Goal: Task Accomplishment & Management: Manage account settings

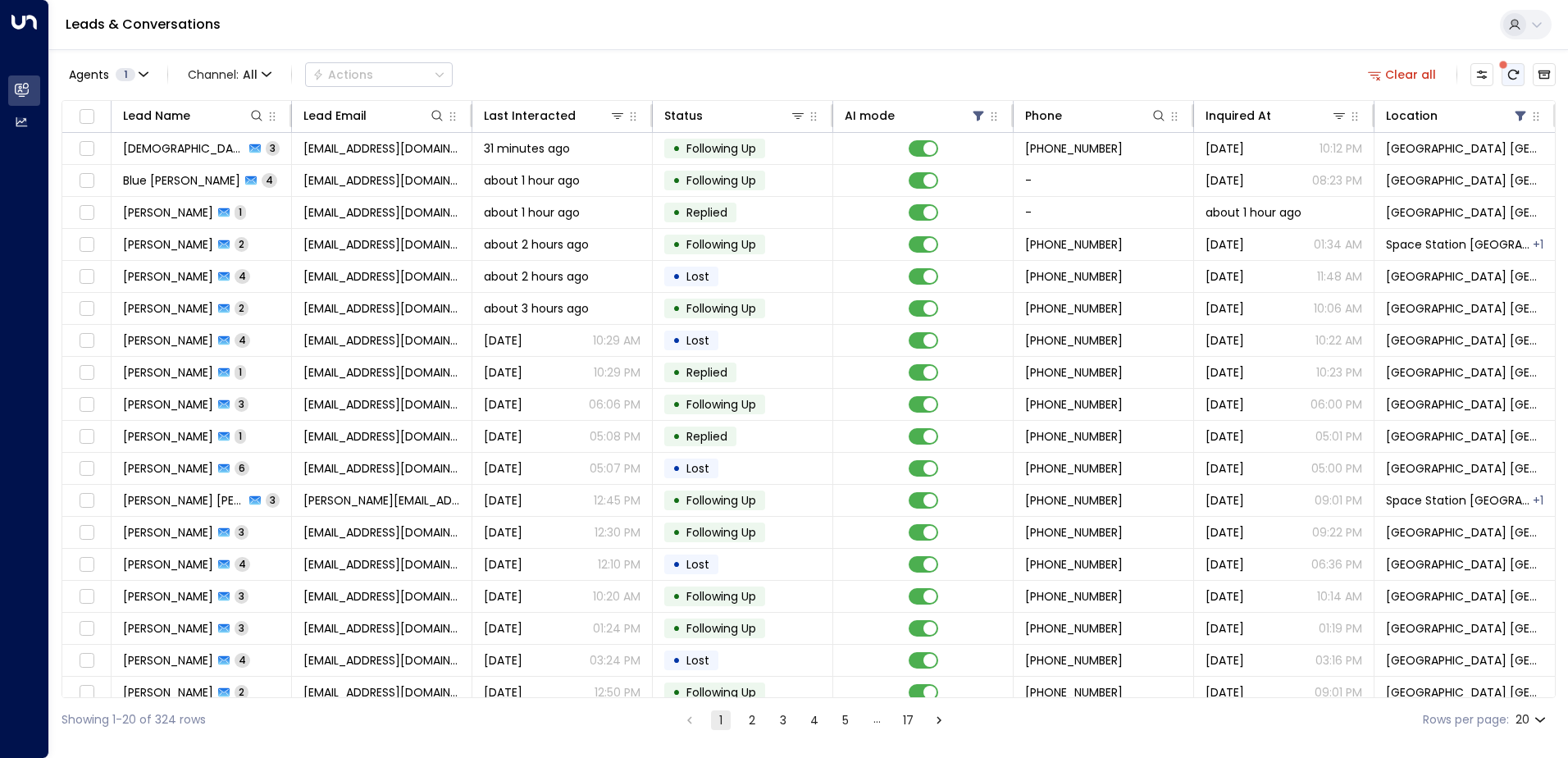
click at [1514, 67] on button "There are new threads available. Refresh the grid to view the latest updates." at bounding box center [1513, 74] width 23 height 23
click at [746, 712] on button "2" at bounding box center [752, 720] width 20 height 20
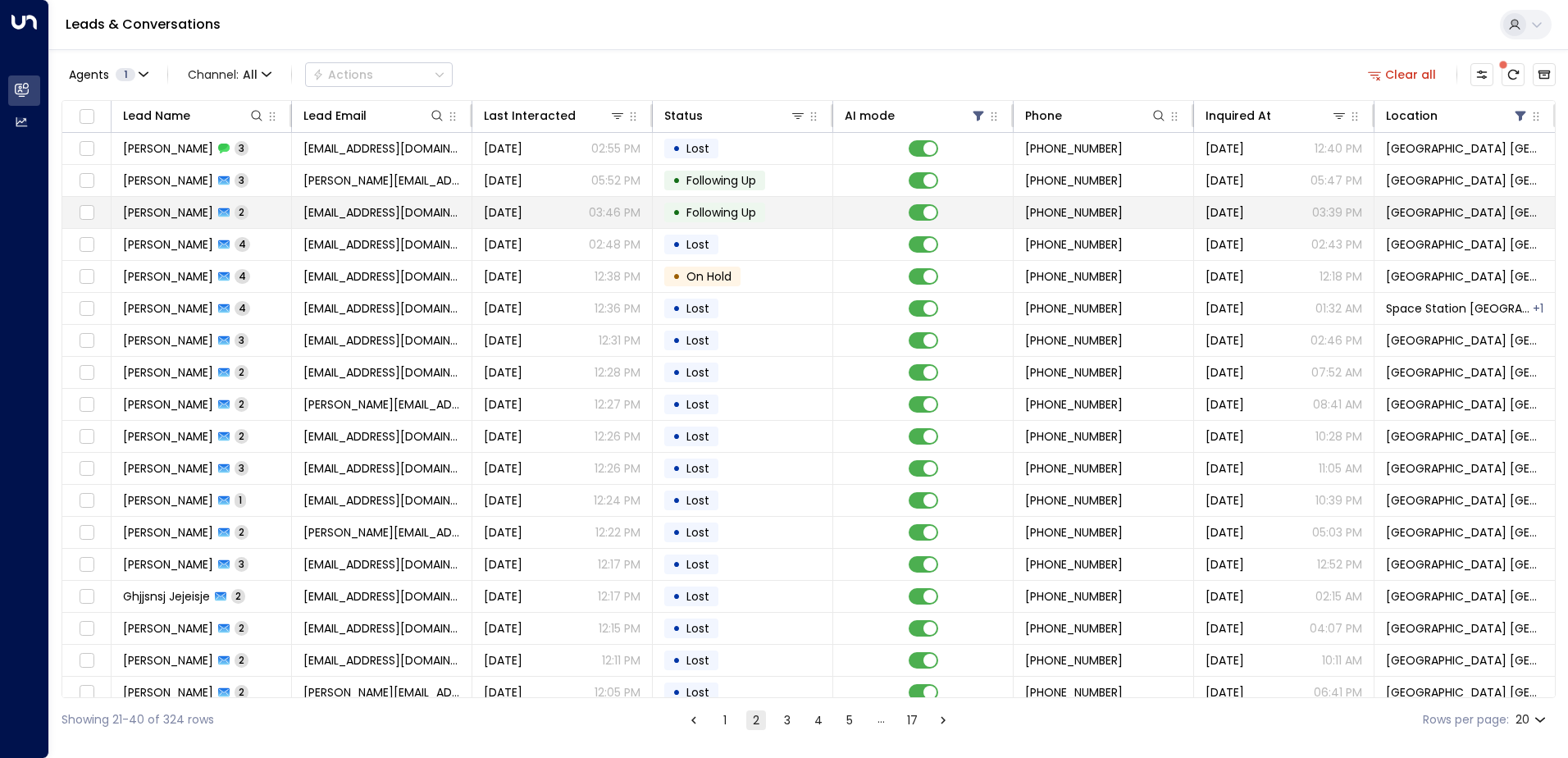
click at [431, 203] on td "[EMAIL_ADDRESS][DOMAIN_NAME]" at bounding box center [381, 212] width 180 height 31
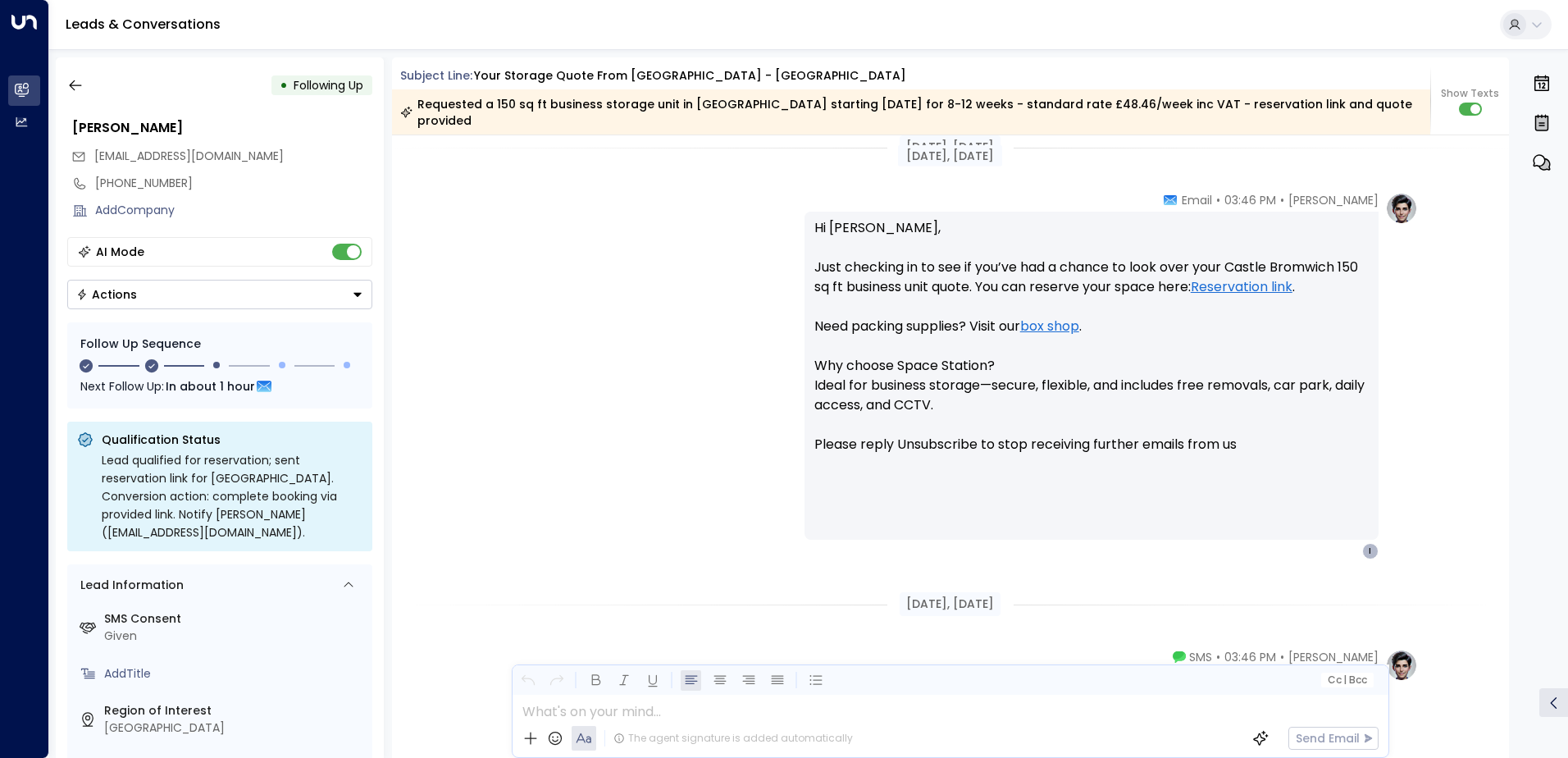
scroll to position [1243, 0]
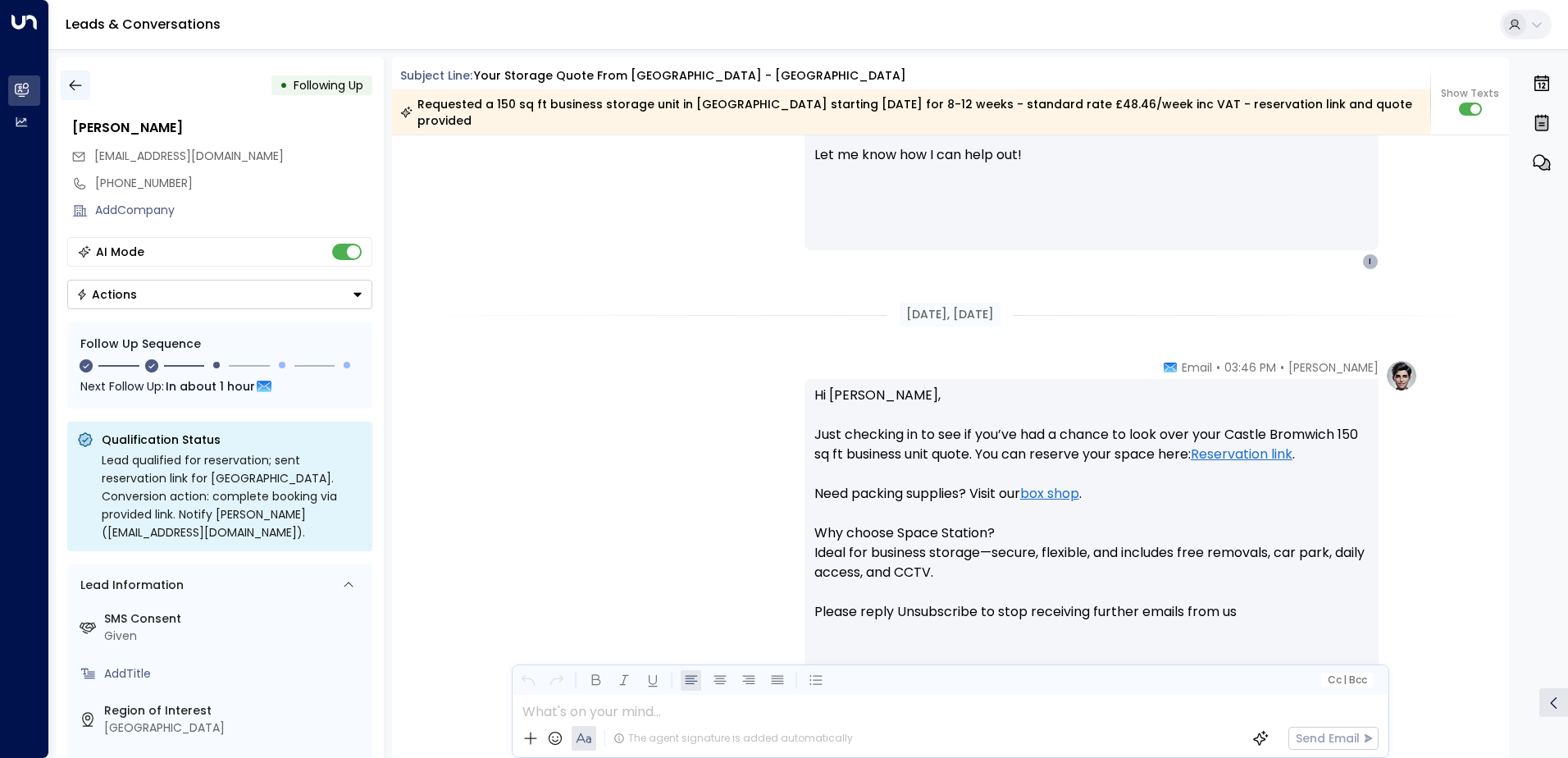
click at [79, 97] on button "button" at bounding box center [75, 85] width 30 height 30
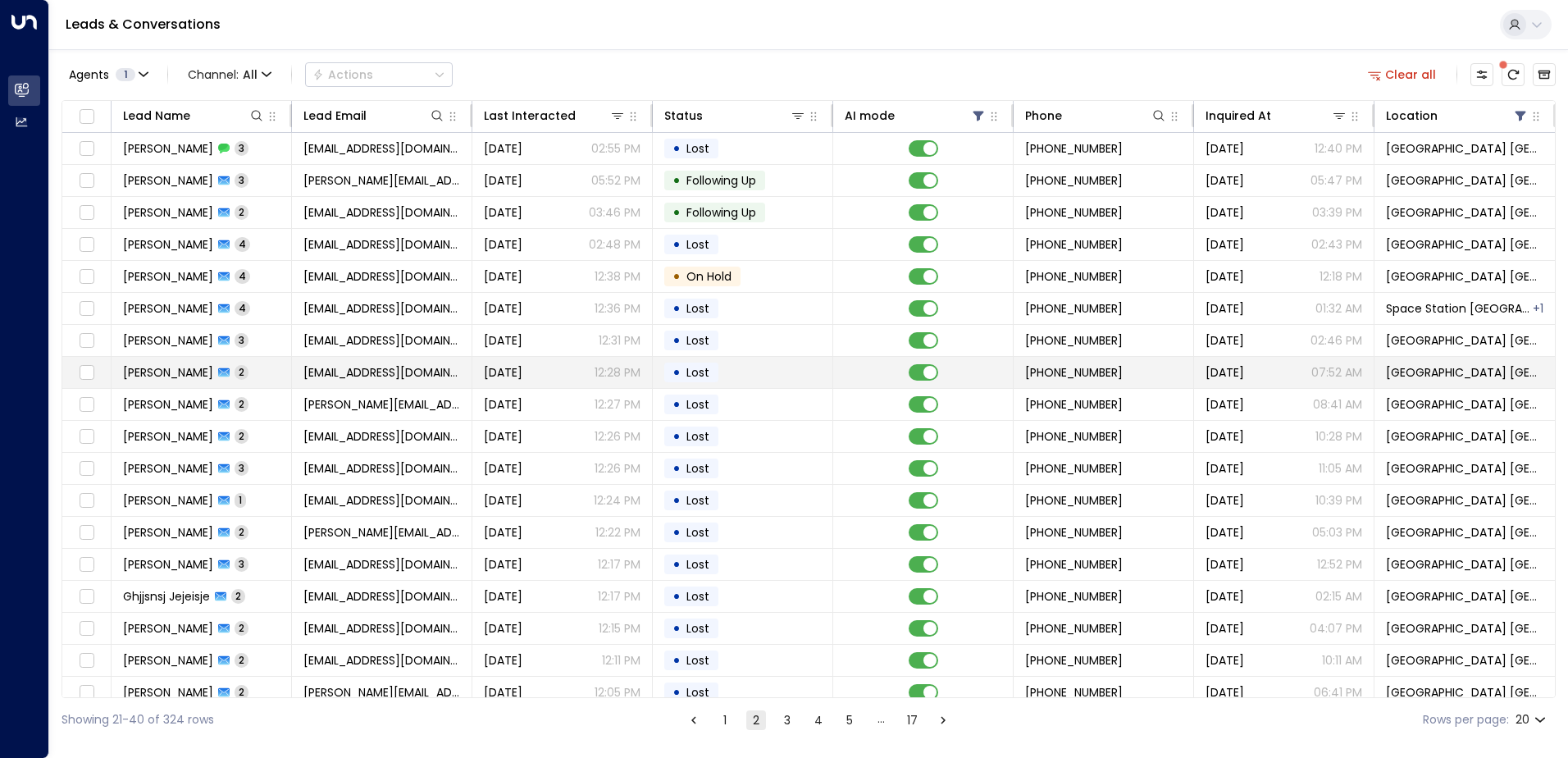
click at [206, 374] on span "[PERSON_NAME]" at bounding box center [168, 372] width 91 height 16
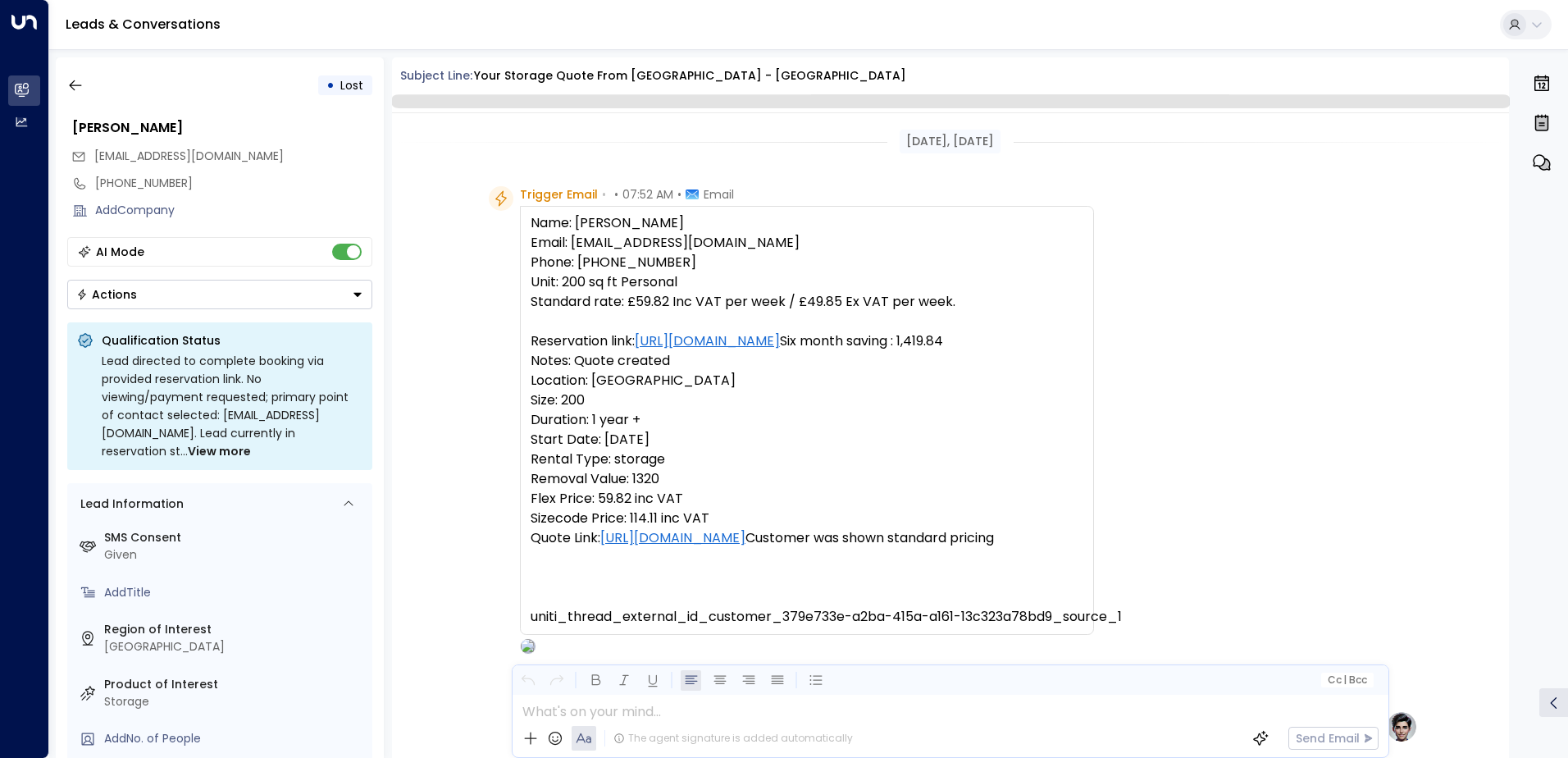
scroll to position [1197, 0]
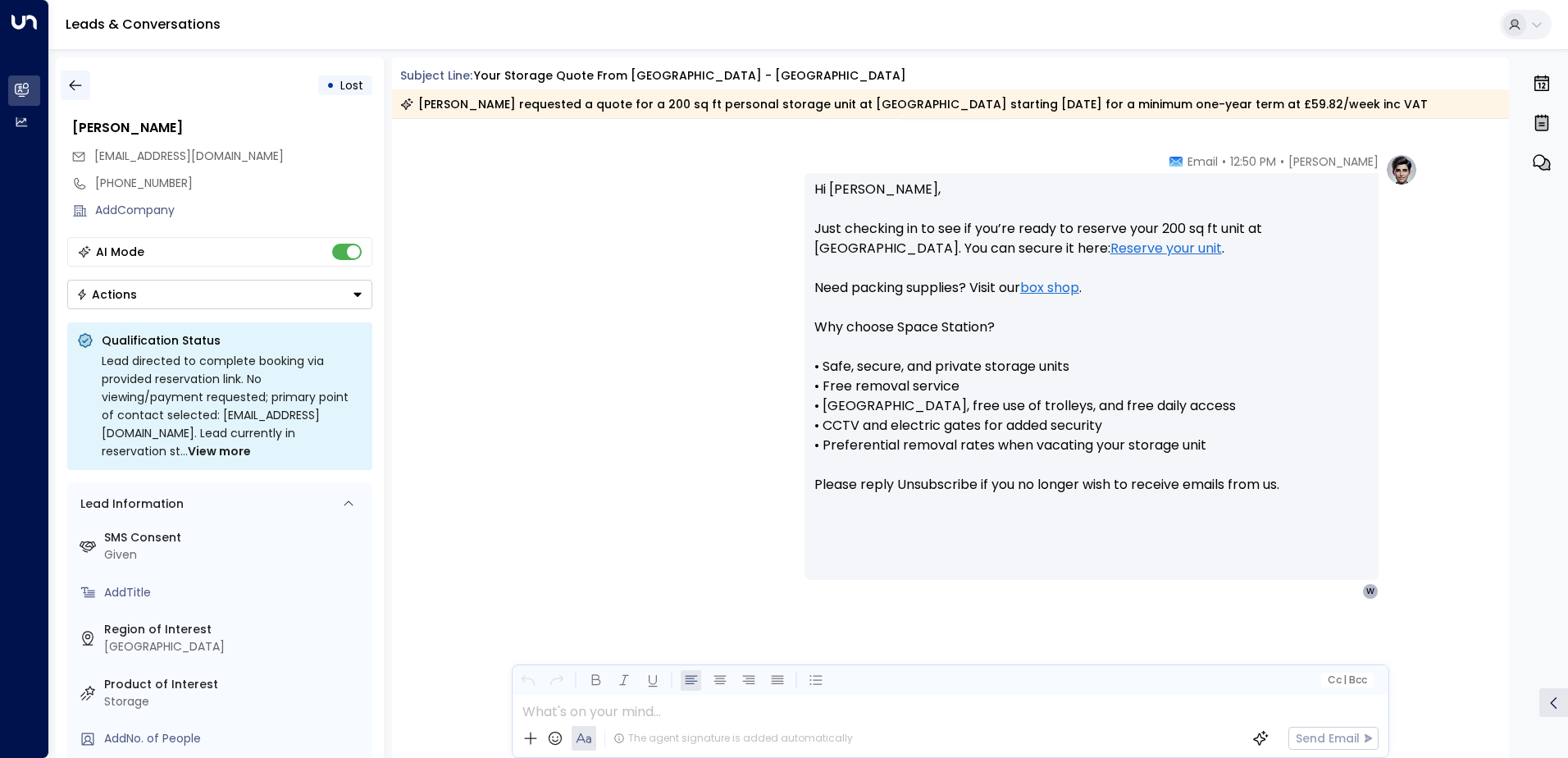
click at [79, 90] on icon "button" at bounding box center [75, 85] width 16 height 16
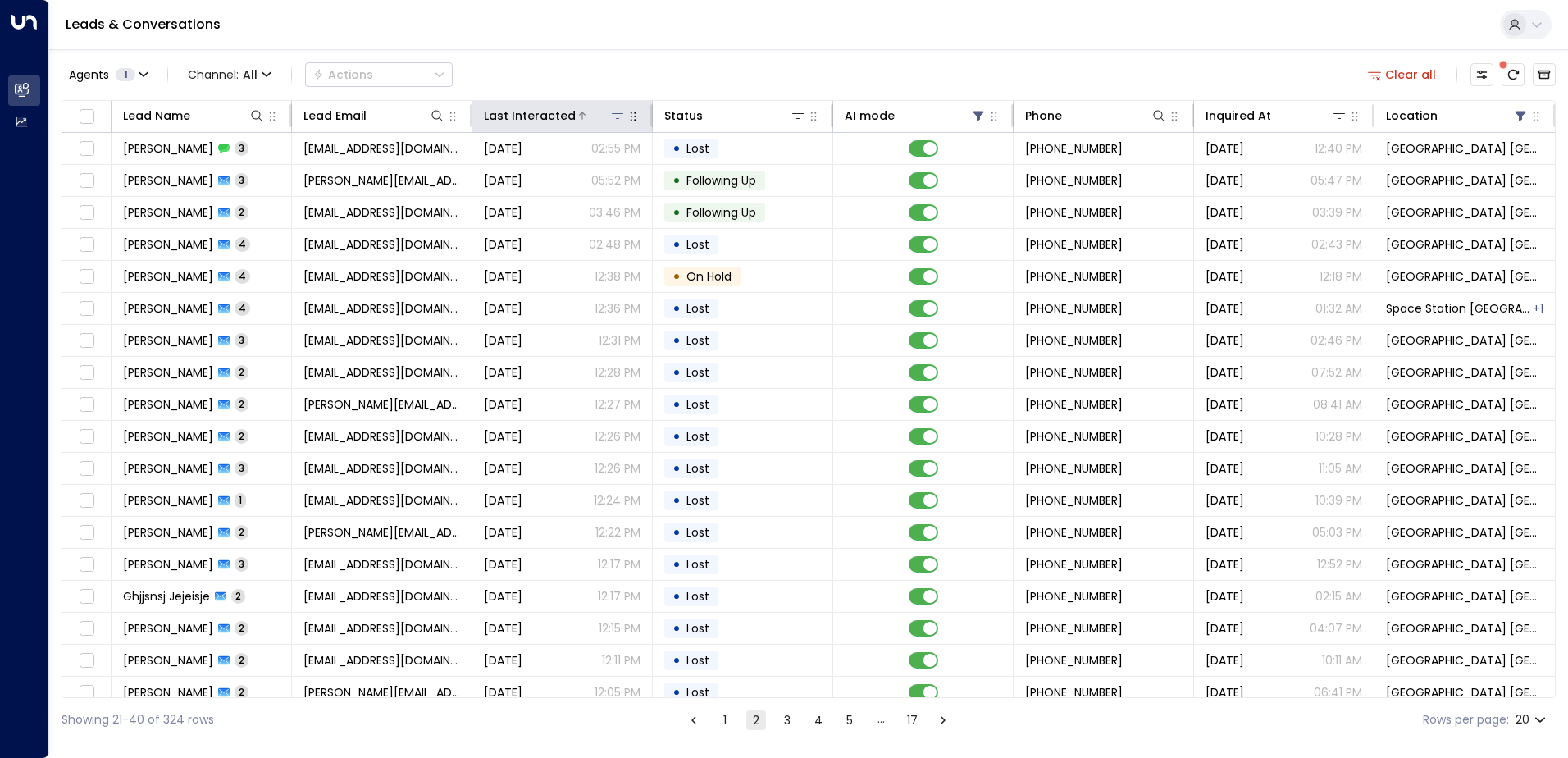
click at [581, 114] on div at bounding box center [601, 115] width 50 height 16
